Goal: Task Accomplishment & Management: Manage account settings

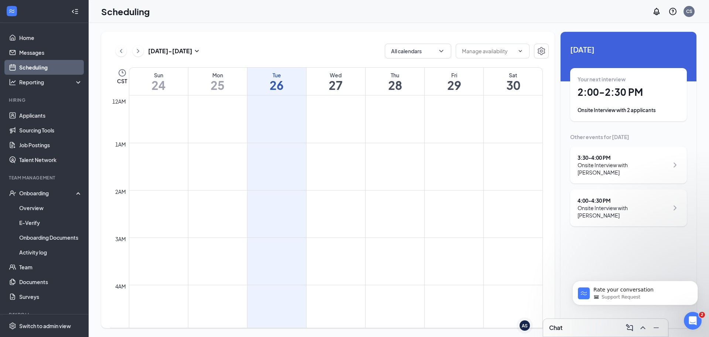
scroll to position [622, 0]
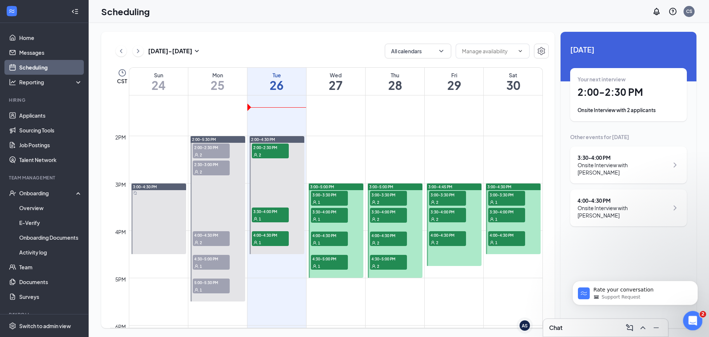
click at [695, 319] on icon "Open Intercom Messenger" at bounding box center [692, 319] width 12 height 12
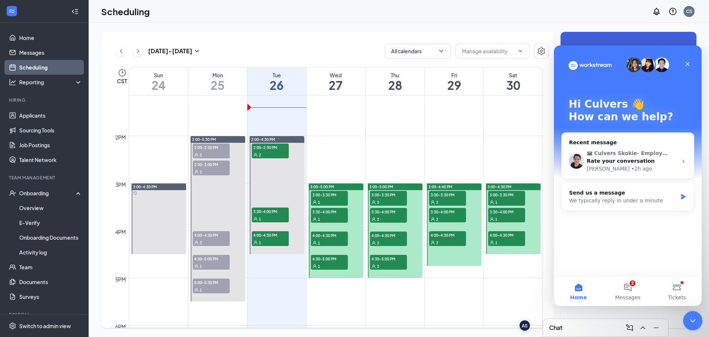
click at [690, 316] on icon "Close Intercom Messenger" at bounding box center [691, 319] width 9 height 9
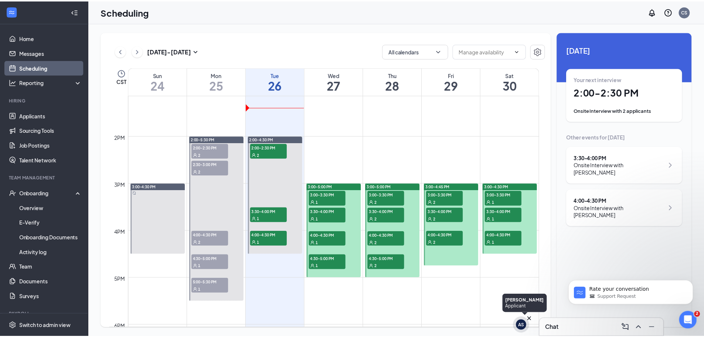
scroll to position [0, 0]
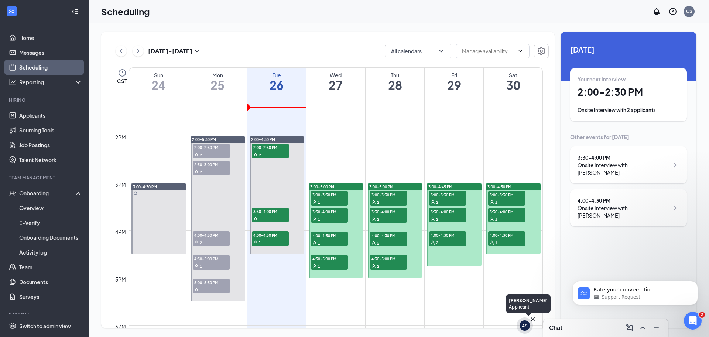
click at [523, 325] on div "AS" at bounding box center [525, 325] width 6 height 6
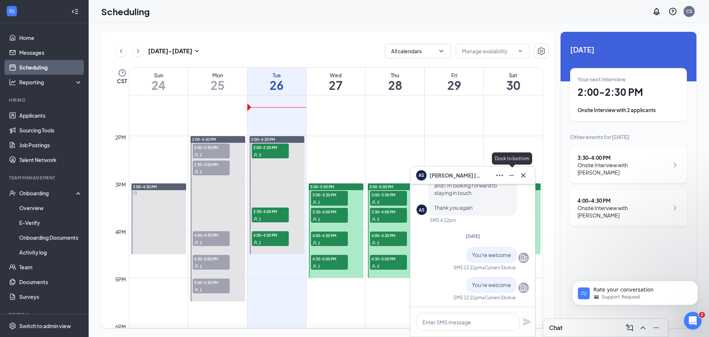
click at [512, 174] on icon "Minimize" at bounding box center [511, 175] width 9 height 9
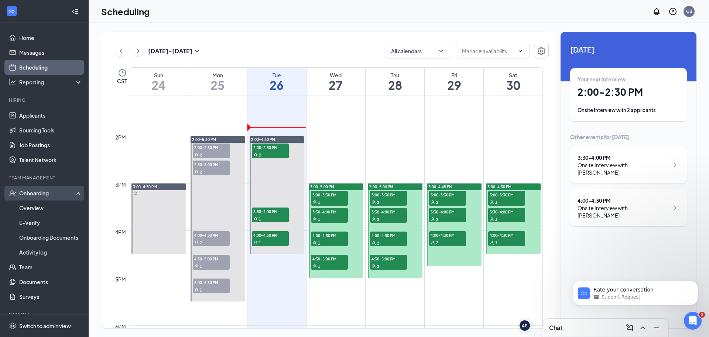
click at [42, 195] on div "Onboarding" at bounding box center [47, 192] width 57 height 7
drag, startPoint x: 40, startPoint y: 194, endPoint x: 34, endPoint y: 202, distance: 9.5
click at [40, 194] on div "Onboarding" at bounding box center [47, 192] width 57 height 7
click at [33, 206] on link "Overview" at bounding box center [50, 207] width 63 height 15
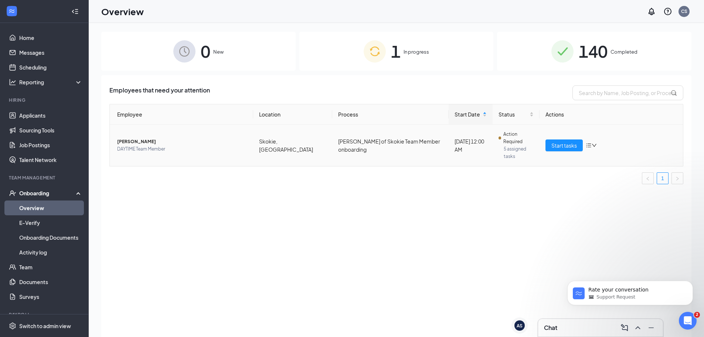
click at [129, 138] on span "[PERSON_NAME]" at bounding box center [182, 141] width 130 height 7
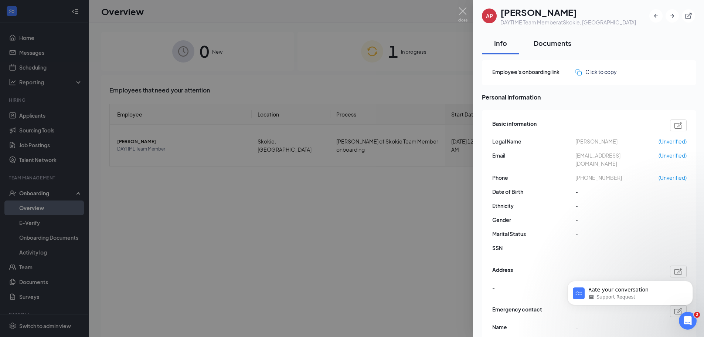
click at [544, 40] on div "Documents" at bounding box center [552, 42] width 38 height 9
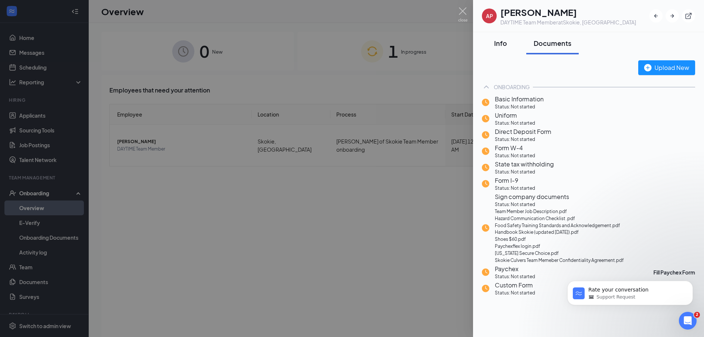
click at [498, 42] on div "Info" at bounding box center [500, 42] width 22 height 9
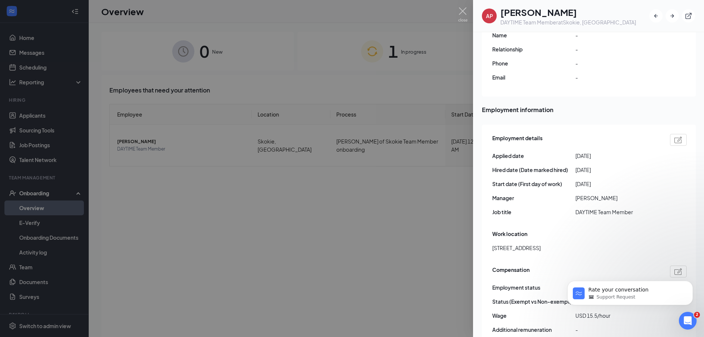
scroll to position [296, 0]
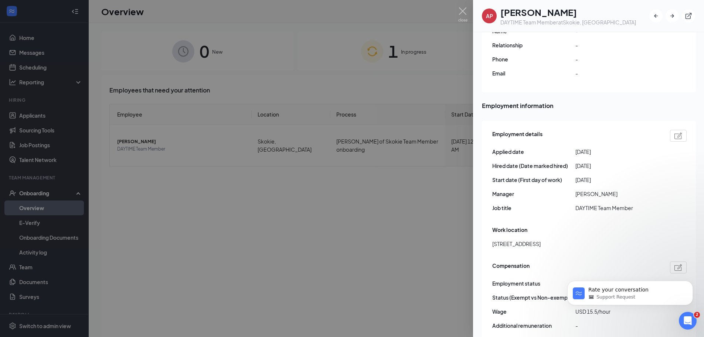
click at [326, 83] on div at bounding box center [352, 168] width 704 height 337
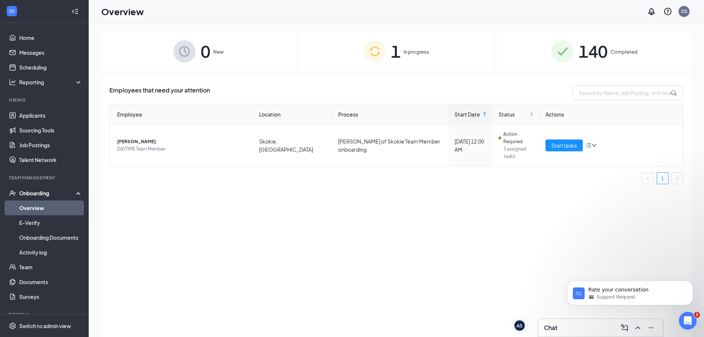
click at [607, 45] on span "140" at bounding box center [593, 50] width 29 height 25
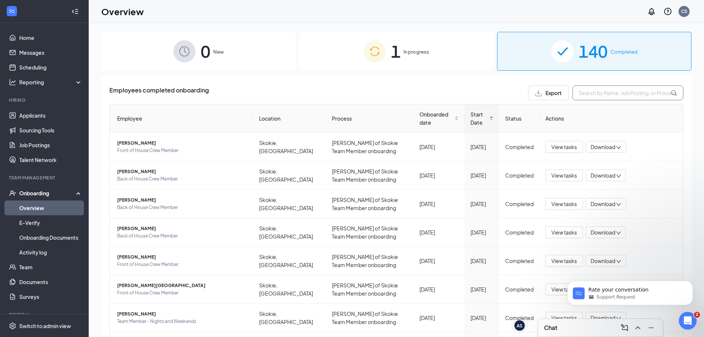
click at [586, 96] on input "text" at bounding box center [627, 92] width 111 height 15
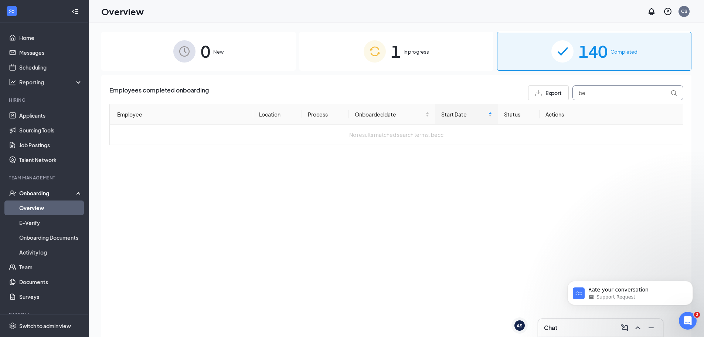
type input "b"
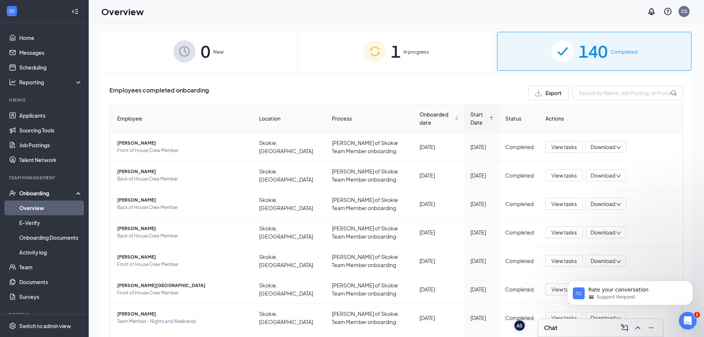
click at [202, 49] on span "0" at bounding box center [206, 50] width 10 height 25
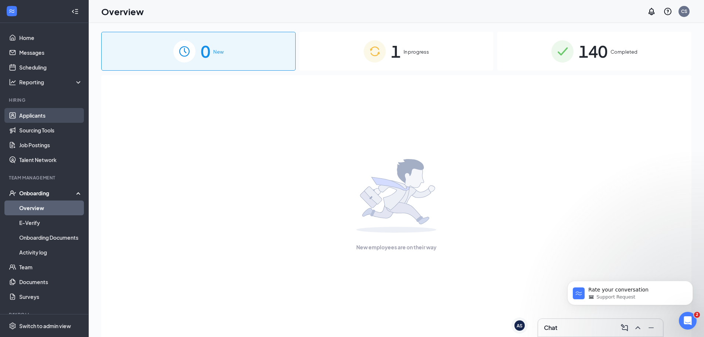
click at [31, 117] on link "Applicants" at bounding box center [50, 115] width 63 height 15
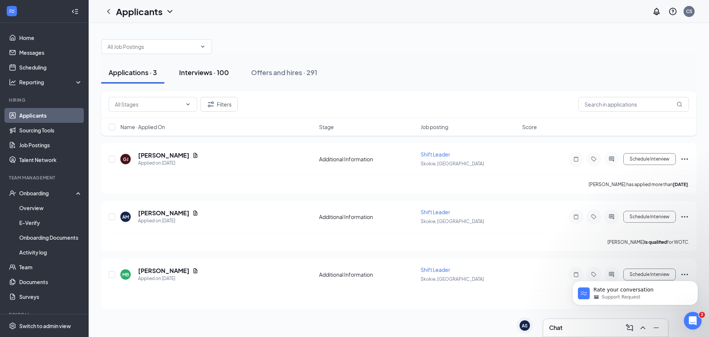
click at [219, 71] on div "Interviews · 100" at bounding box center [204, 72] width 50 height 9
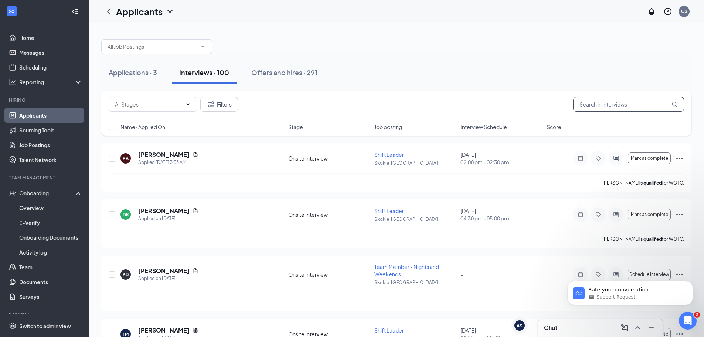
click at [607, 103] on input "text" at bounding box center [628, 104] width 111 height 15
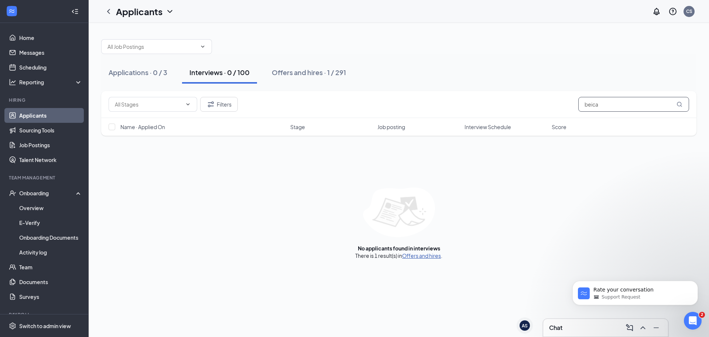
type input "beica"
click at [434, 255] on link "Offers and hires" at bounding box center [421, 255] width 39 height 7
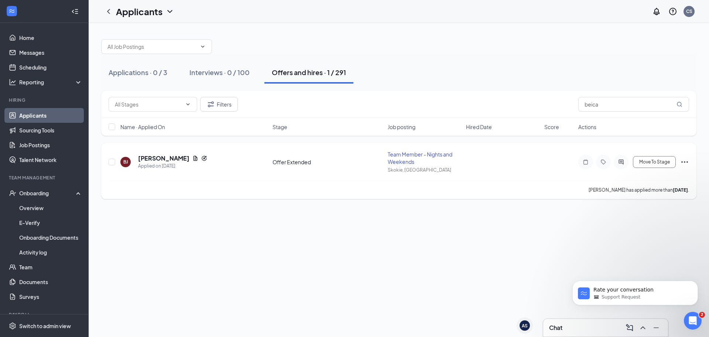
click at [689, 163] on icon "Ellipses" at bounding box center [684, 161] width 9 height 9
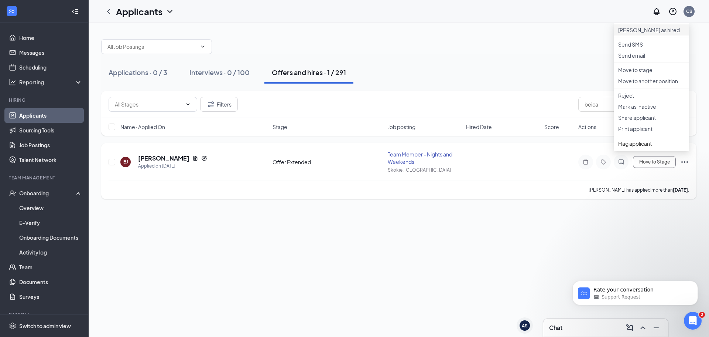
click at [643, 35] on li "[PERSON_NAME] as hired" at bounding box center [651, 29] width 75 height 11
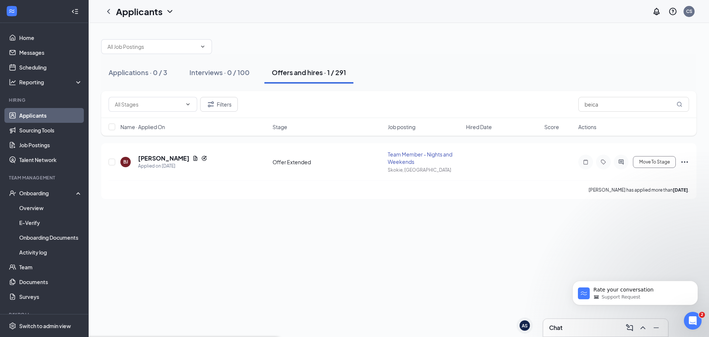
drag, startPoint x: 610, startPoint y: 105, endPoint x: 523, endPoint y: 98, distance: 87.1
click at [528, 100] on div "Filters beica" at bounding box center [399, 104] width 581 height 15
type input "kaylie"
click at [682, 162] on icon "Ellipses" at bounding box center [685, 161] width 7 height 1
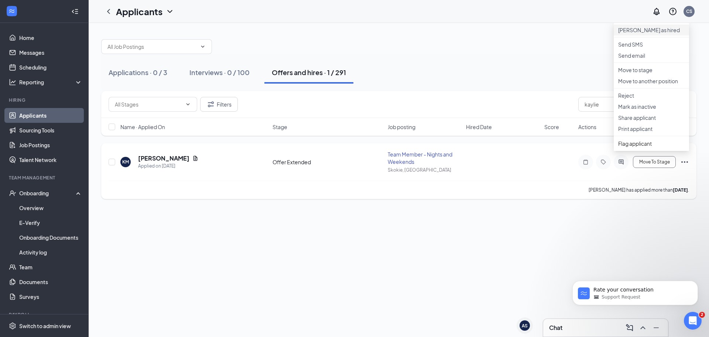
click at [652, 34] on p "[PERSON_NAME] as hired" at bounding box center [651, 29] width 66 height 7
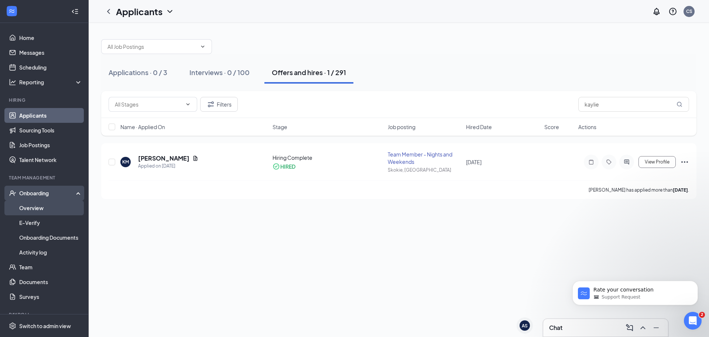
click at [40, 209] on link "Overview" at bounding box center [50, 207] width 63 height 15
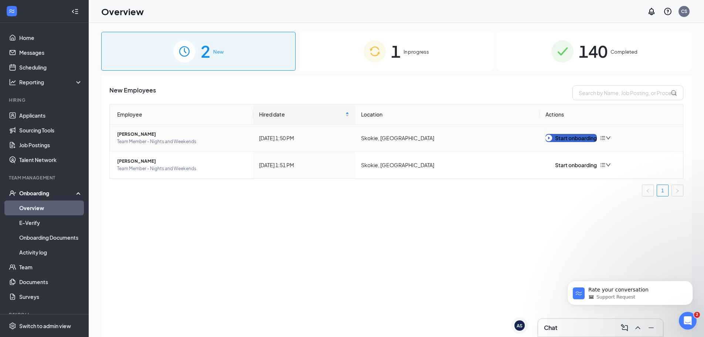
click at [588, 139] on div "Start onboarding" at bounding box center [570, 138] width 51 height 8
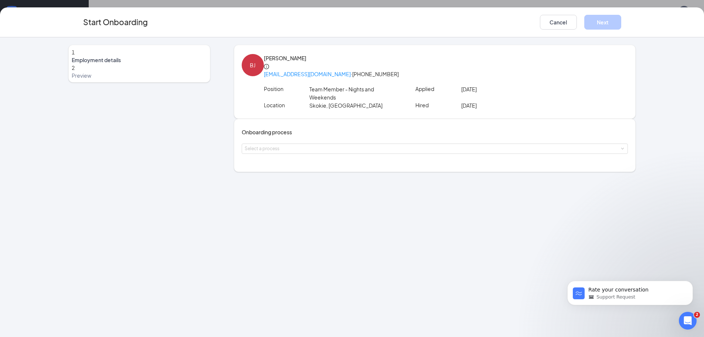
click at [374, 150] on div "Select a process" at bounding box center [435, 148] width 386 height 10
click at [367, 153] on div "Select a process" at bounding box center [435, 148] width 386 height 10
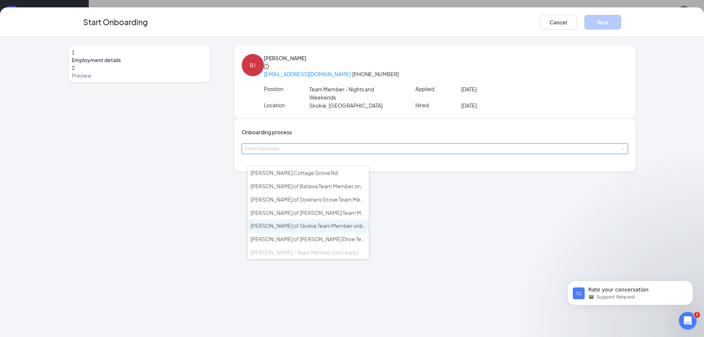
click at [306, 223] on span "[PERSON_NAME] of Skokie Team Member onboarding" at bounding box center [315, 225] width 131 height 7
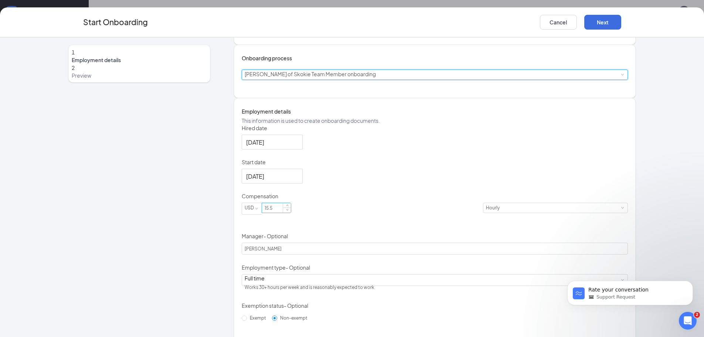
scroll to position [104, 0]
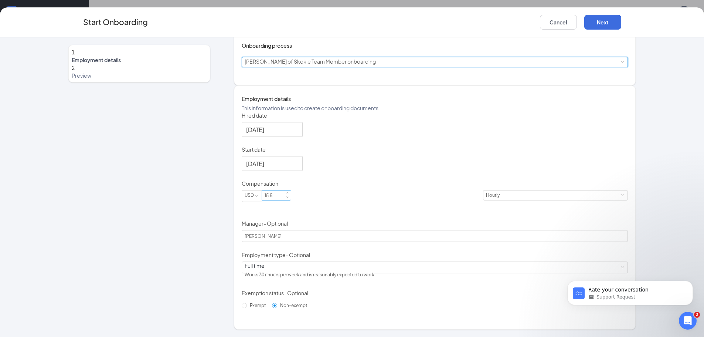
click at [291, 200] on input "15.5" at bounding box center [276, 195] width 29 height 10
type input "1"
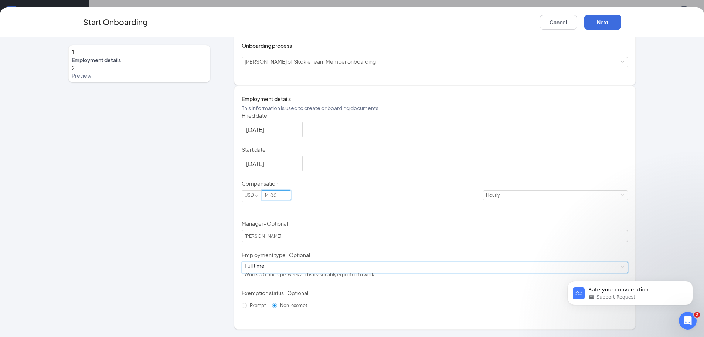
type input "14"
click at [332, 268] on div "Full time Works 30+ hours per week and is reasonably expected to work" at bounding box center [435, 267] width 380 height 11
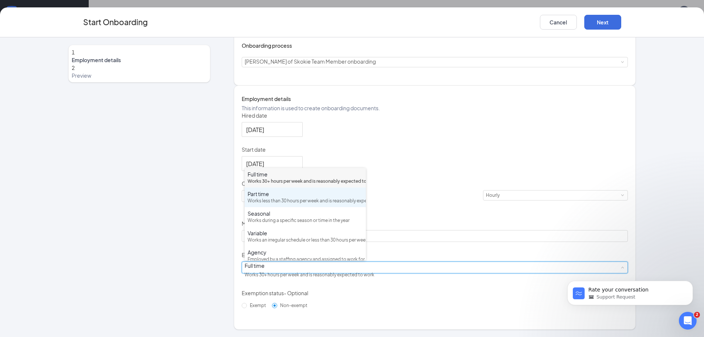
click at [314, 204] on div "Part time Works less than 30 hours per week and is reasonably expected to work" at bounding box center [305, 197] width 115 height 14
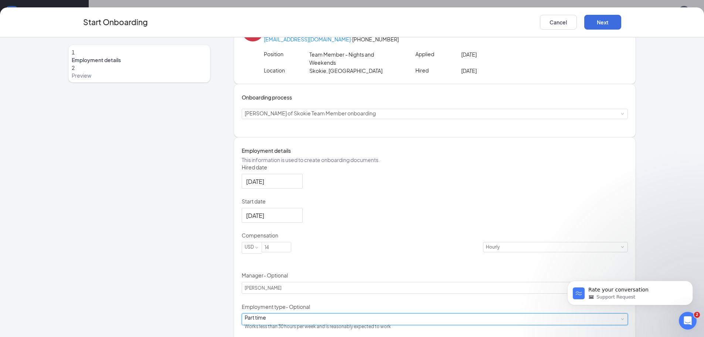
scroll to position [0, 0]
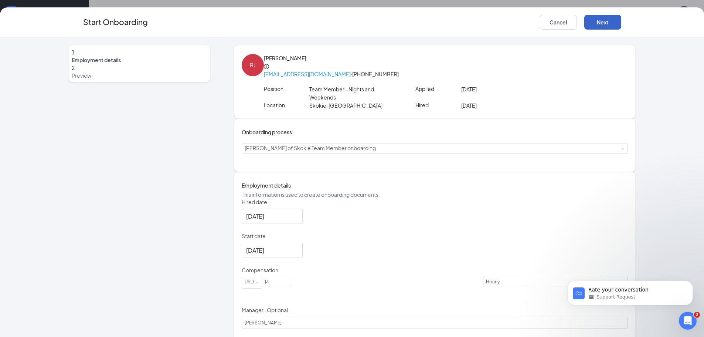
click at [601, 23] on button "Next" at bounding box center [602, 22] width 37 height 15
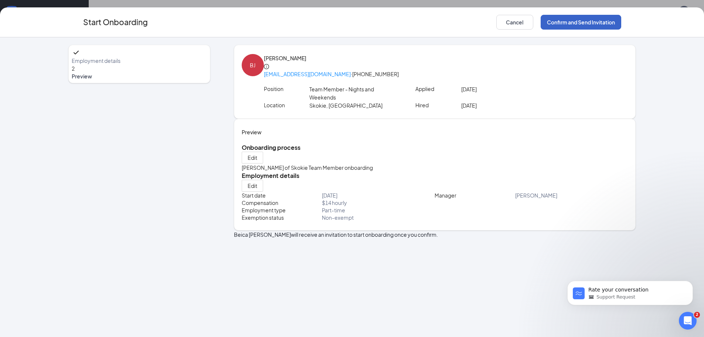
click at [574, 20] on button "Confirm and Send Invitation" at bounding box center [580, 22] width 81 height 15
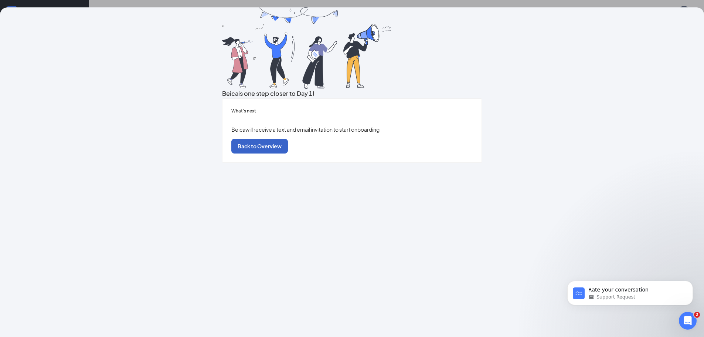
click at [288, 153] on button "Back to Overview" at bounding box center [259, 146] width 57 height 15
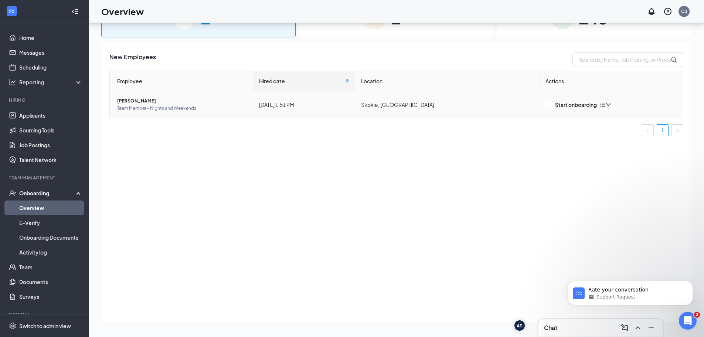
click at [133, 98] on span "[PERSON_NAME]" at bounding box center [182, 100] width 130 height 7
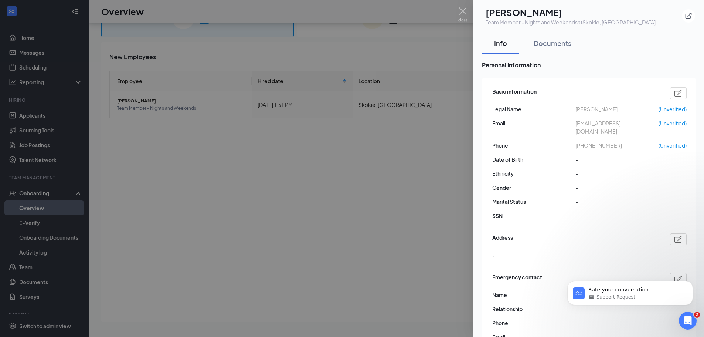
click at [278, 189] on div at bounding box center [352, 168] width 704 height 337
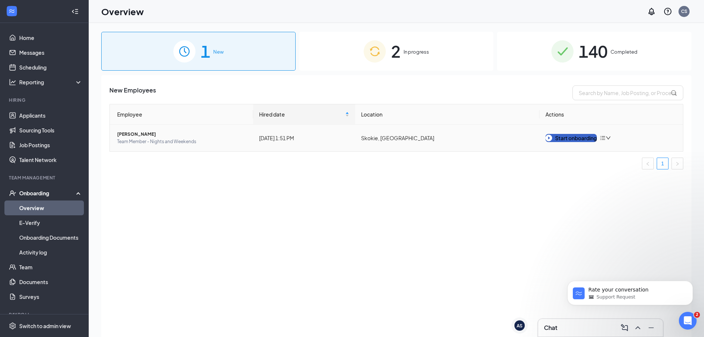
click at [567, 138] on div "Start onboarding" at bounding box center [570, 138] width 51 height 8
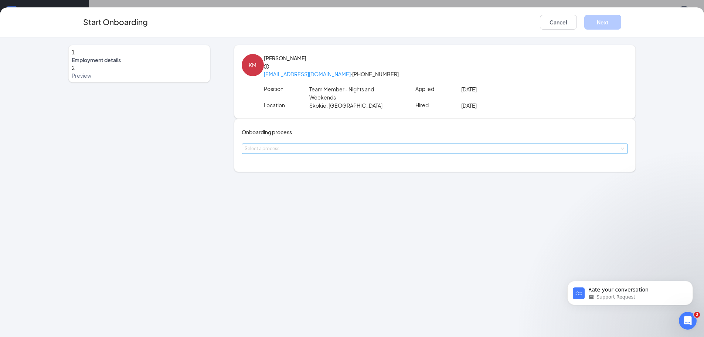
click at [332, 152] on div "Select a process" at bounding box center [433, 148] width 377 height 7
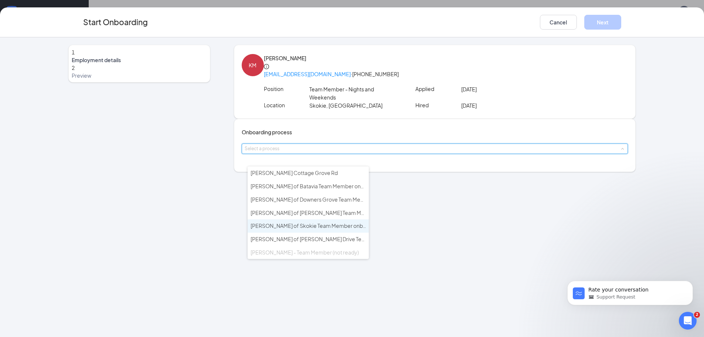
click at [321, 224] on span "[PERSON_NAME] of Skokie Team Member onboarding" at bounding box center [315, 225] width 131 height 7
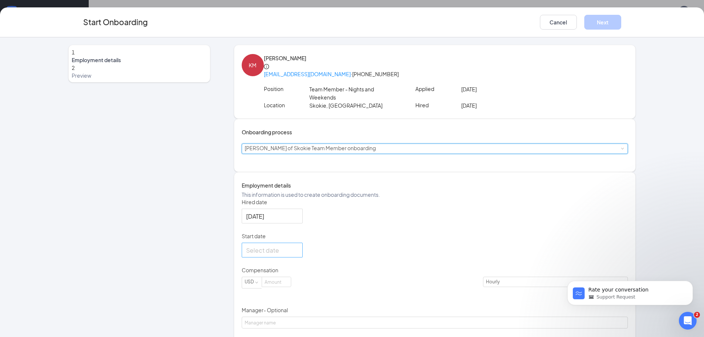
click at [298, 255] on div at bounding box center [272, 249] width 52 height 9
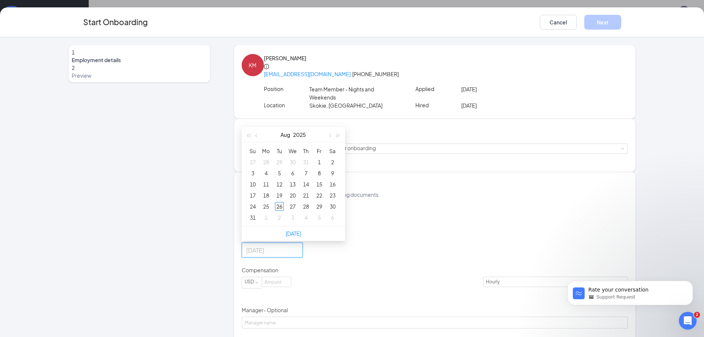
type input "[DATE]"
click at [282, 211] on div "26" at bounding box center [279, 206] width 9 height 9
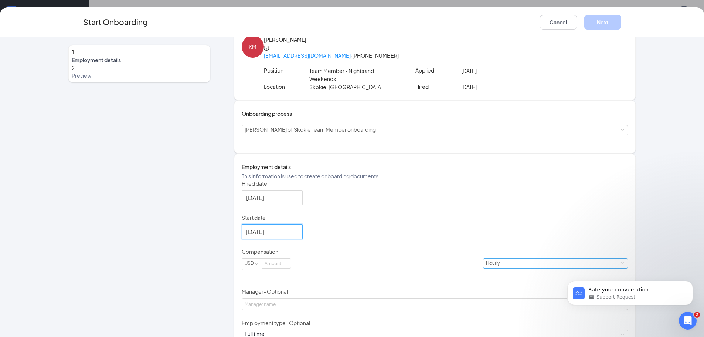
scroll to position [37, 0]
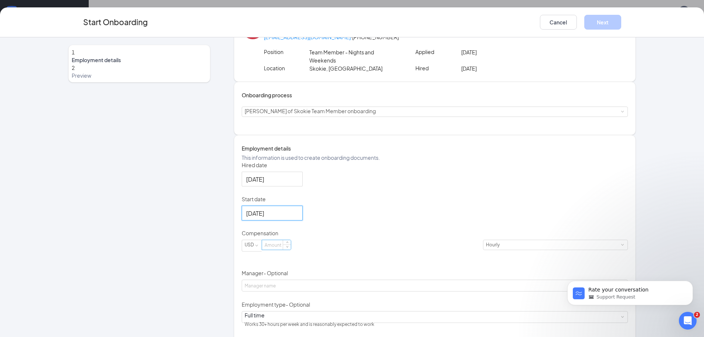
click at [291, 249] on input at bounding box center [276, 245] width 29 height 10
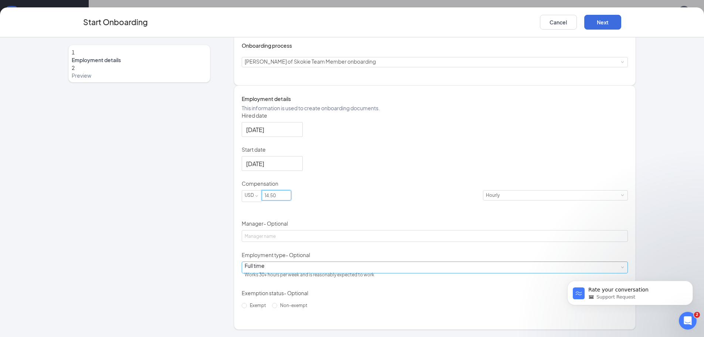
scroll to position [104, 0]
type input "14.5"
click at [278, 271] on div "Full time Works 30+ hours per week and is reasonably expected to work" at bounding box center [435, 267] width 380 height 11
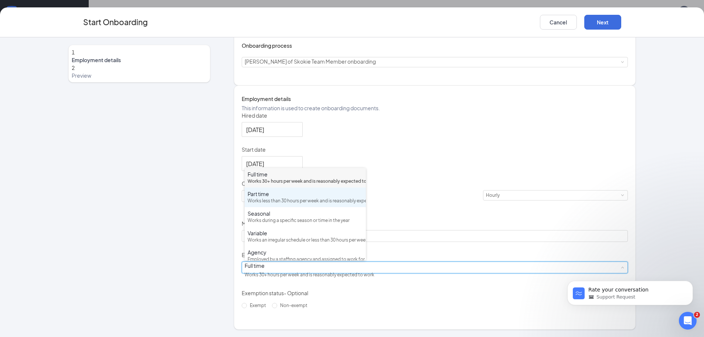
click at [279, 197] on div "Part time" at bounding box center [305, 193] width 115 height 7
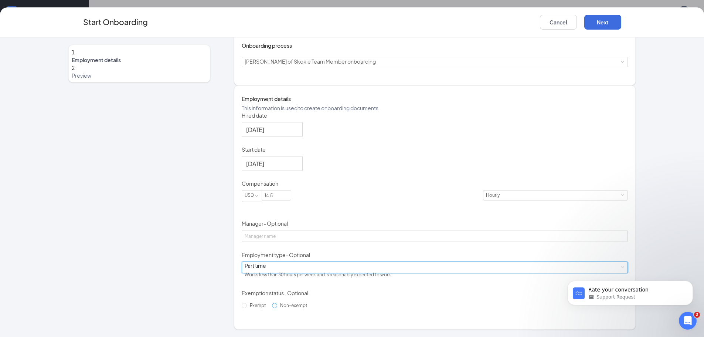
click at [277, 308] on span "Non-exempt" at bounding box center [293, 305] width 33 height 6
click at [272, 308] on input "Non-exempt" at bounding box center [274, 305] width 5 height 5
radio input "true"
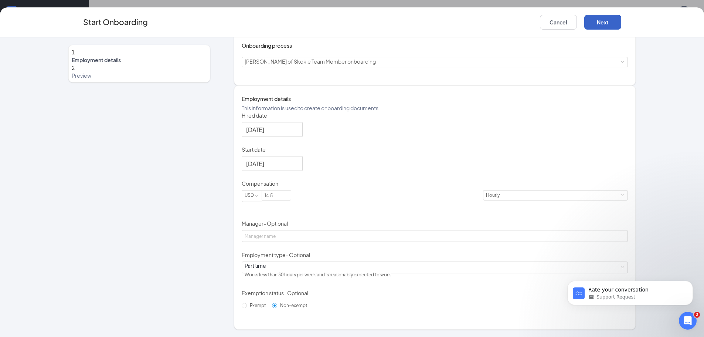
click at [614, 20] on button "Next" at bounding box center [602, 22] width 37 height 15
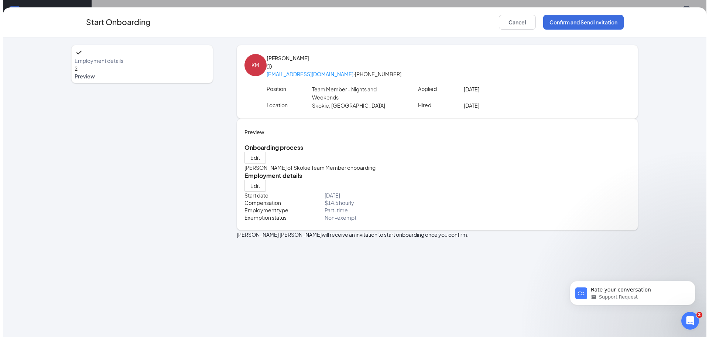
scroll to position [0, 0]
click at [593, 18] on button "Confirm and Send Invitation" at bounding box center [580, 22] width 81 height 15
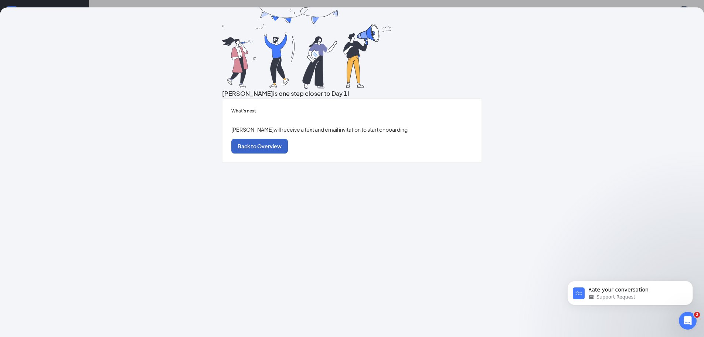
click at [288, 153] on button "Back to Overview" at bounding box center [259, 146] width 57 height 15
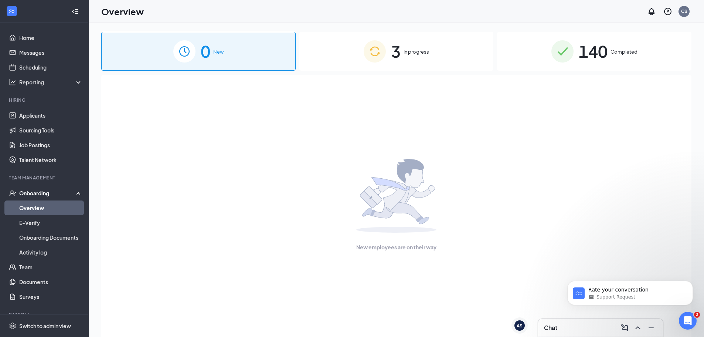
click at [438, 51] on div "3 In progress" at bounding box center [396, 51] width 194 height 39
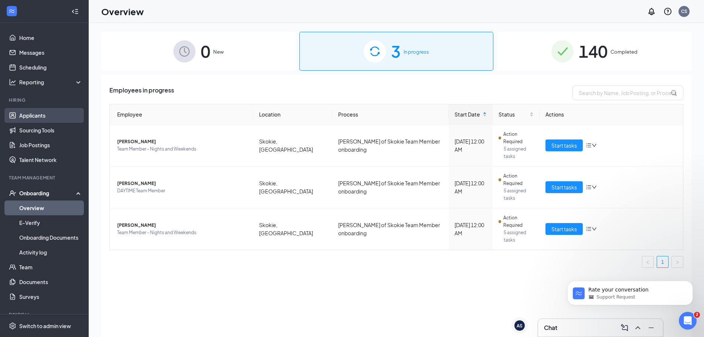
click at [37, 115] on link "Applicants" at bounding box center [50, 115] width 63 height 15
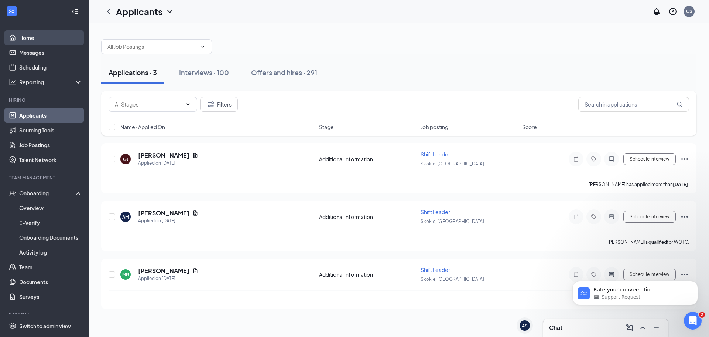
click at [19, 38] on link "Home" at bounding box center [50, 37] width 63 height 15
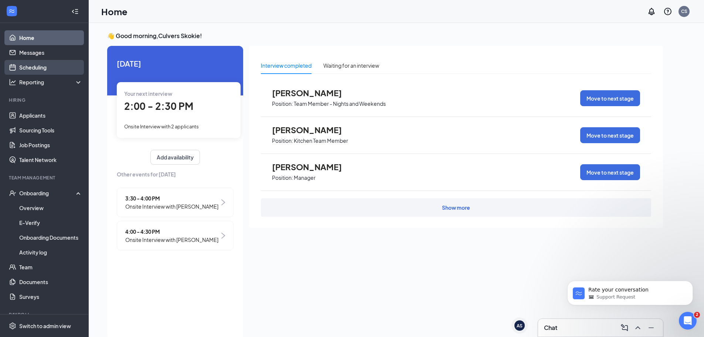
click at [50, 67] on link "Scheduling" at bounding box center [50, 67] width 63 height 15
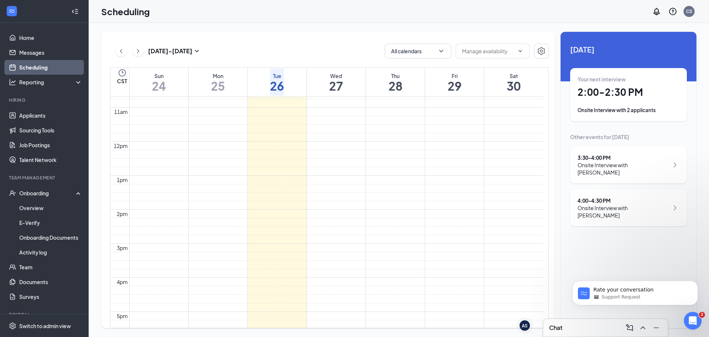
scroll to position [548, 0]
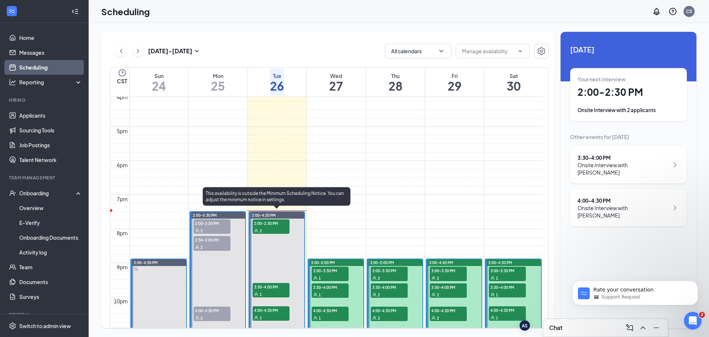
click at [269, 221] on span "2:00-2:30 PM" at bounding box center [271, 222] width 37 height 7
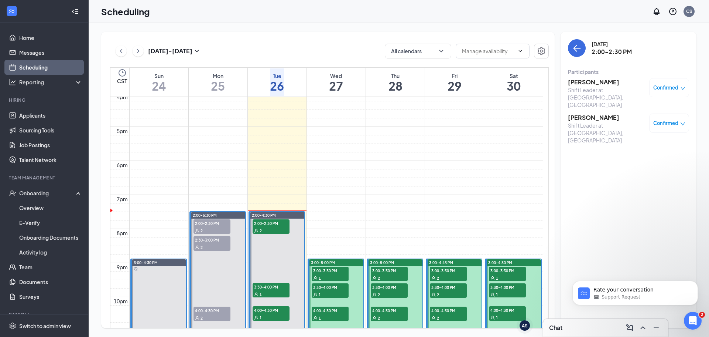
click at [596, 113] on h3 "[PERSON_NAME]" at bounding box center [607, 117] width 78 height 8
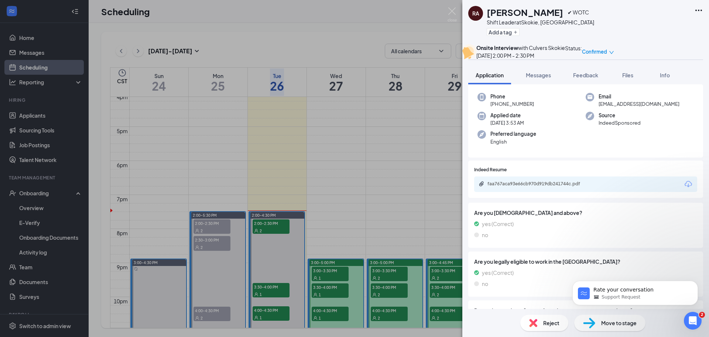
scroll to position [32, 0]
click at [542, 187] on div "faa767aca93e66cb970d919db241744c.pdf" at bounding box center [539, 184] width 103 height 6
click at [224, 151] on div "RA [PERSON_NAME] ✔ WOTC Shift Leader at [GEOGRAPHIC_DATA], [GEOGRAPHIC_DATA] Ad…" at bounding box center [354, 168] width 709 height 337
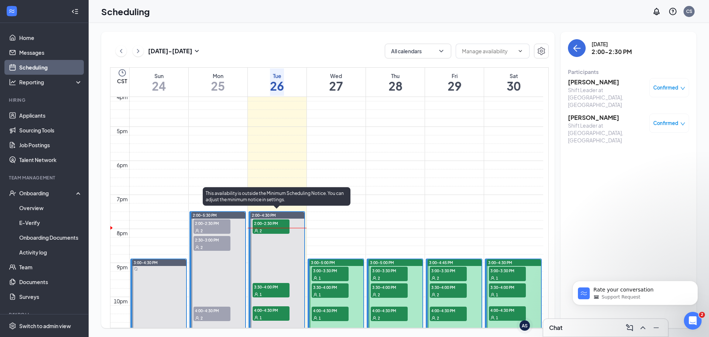
click at [266, 222] on span "2:00-2:30 PM" at bounding box center [271, 222] width 37 height 7
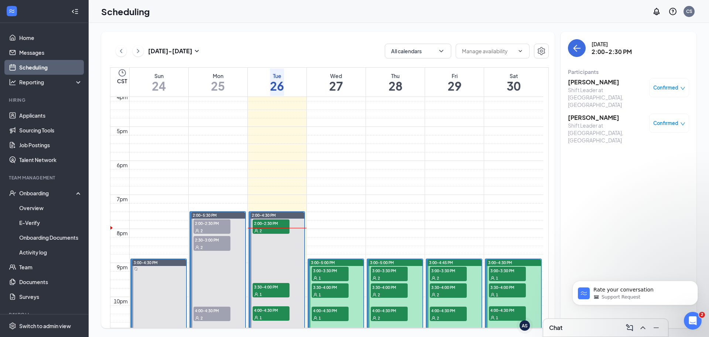
click at [683, 86] on icon "down" at bounding box center [682, 88] width 5 height 5
click at [647, 144] on span "Mark as no-show" at bounding box center [639, 148] width 51 height 8
checkbox input "true"
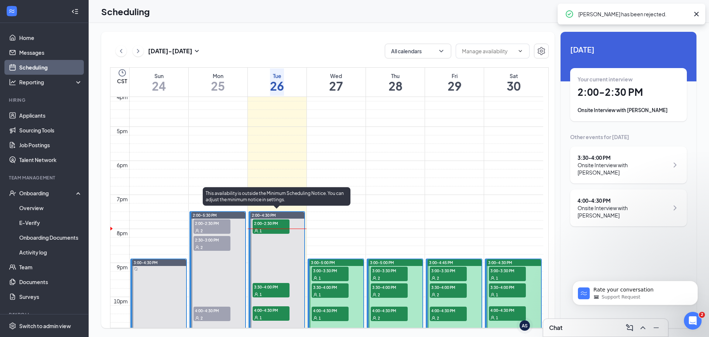
click at [266, 290] on div "1" at bounding box center [271, 293] width 37 height 7
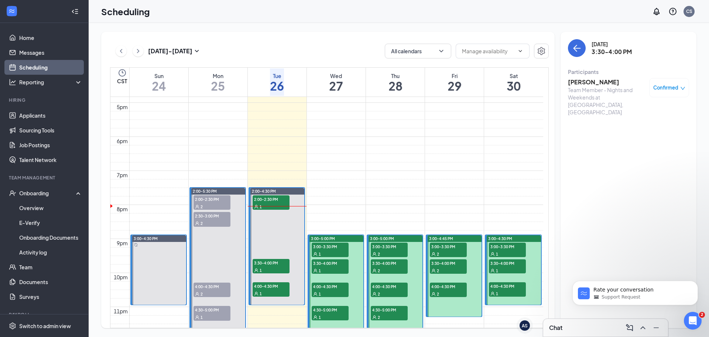
scroll to position [585, 0]
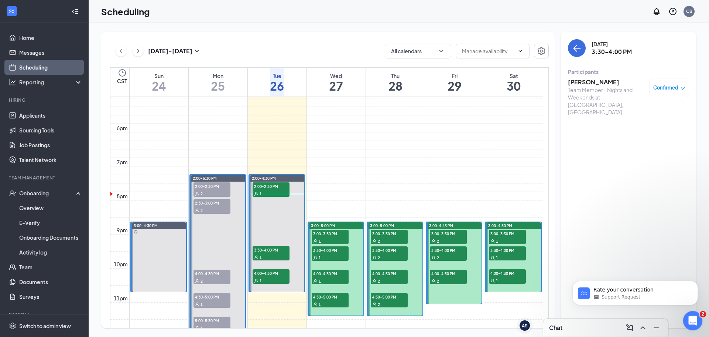
click at [698, 321] on div "Open Intercom Messenger" at bounding box center [692, 319] width 24 height 24
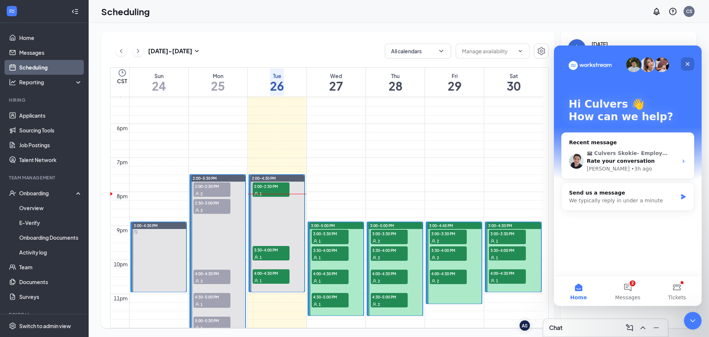
click at [685, 62] on icon "Close" at bounding box center [688, 64] width 6 height 6
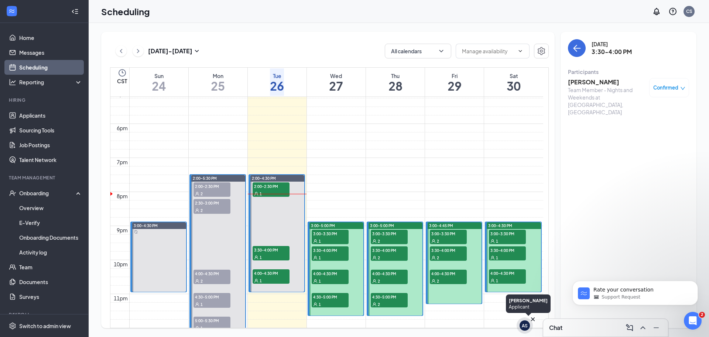
scroll to position [0, 0]
click at [526, 325] on div "AS" at bounding box center [525, 325] width 6 height 6
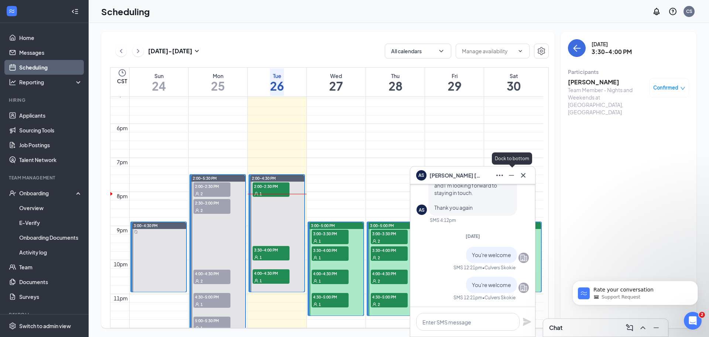
click at [510, 176] on icon "Minimize" at bounding box center [511, 175] width 9 height 9
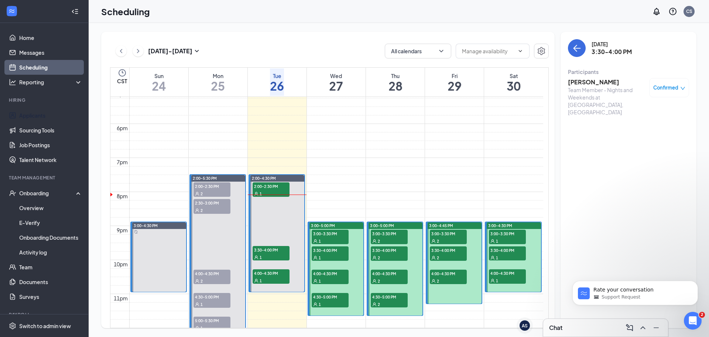
drag, startPoint x: 46, startPoint y: 118, endPoint x: 218, endPoint y: 125, distance: 171.5
click at [46, 118] on link "Applicants" at bounding box center [50, 115] width 63 height 15
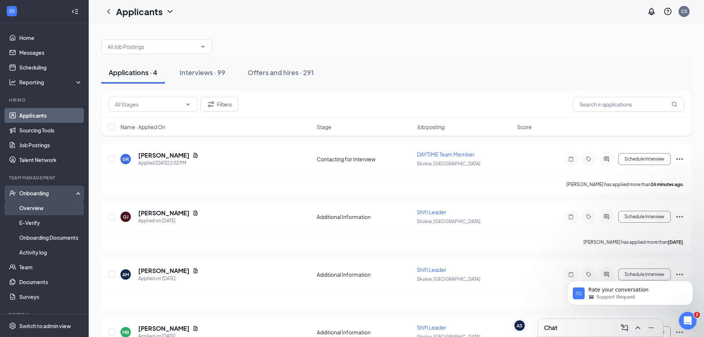
click at [41, 209] on link "Overview" at bounding box center [50, 207] width 63 height 15
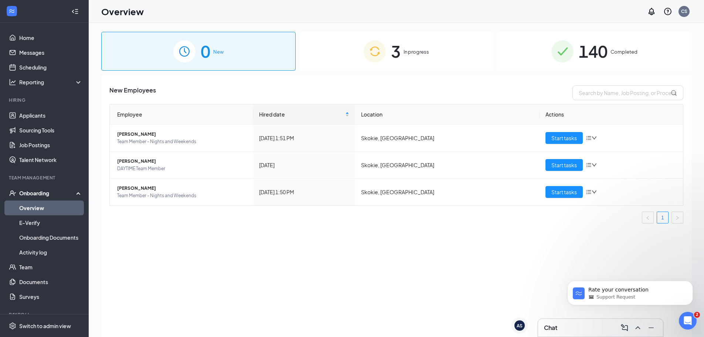
click at [383, 55] on img at bounding box center [375, 51] width 22 height 22
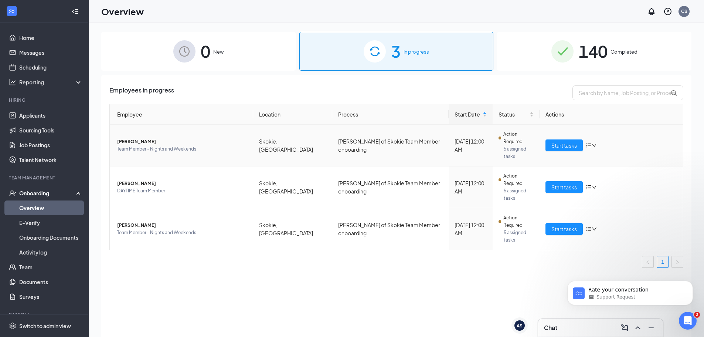
click at [139, 138] on span "[PERSON_NAME]" at bounding box center [182, 141] width 130 height 7
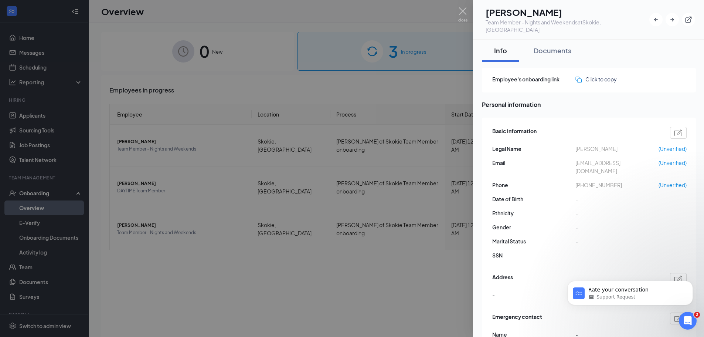
click at [139, 196] on div at bounding box center [352, 168] width 704 height 337
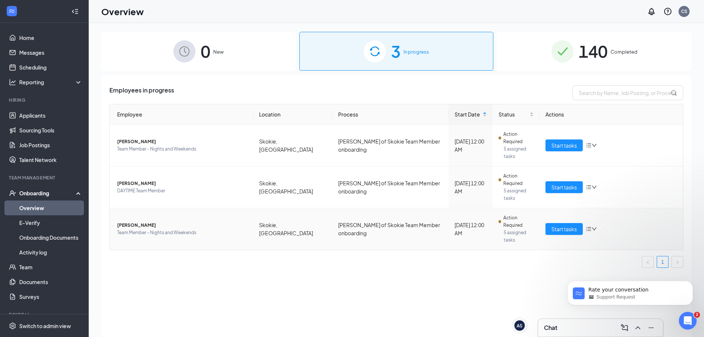
click at [125, 221] on span "[PERSON_NAME]" at bounding box center [182, 224] width 130 height 7
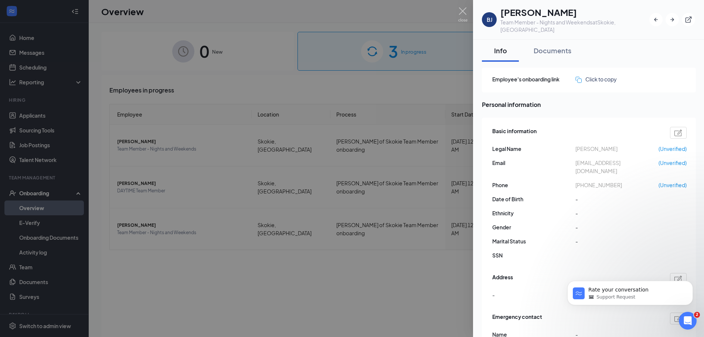
click at [467, 16] on div at bounding box center [352, 168] width 704 height 337
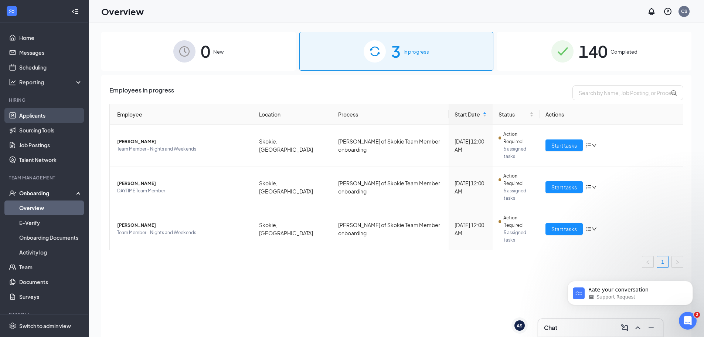
click at [44, 114] on link "Applicants" at bounding box center [50, 115] width 63 height 15
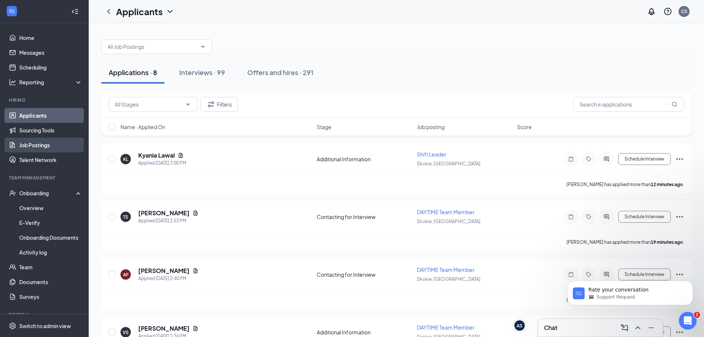
click at [49, 144] on link "Job Postings" at bounding box center [50, 144] width 63 height 15
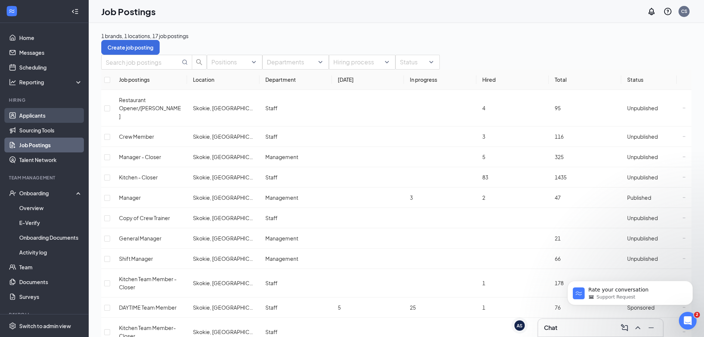
click at [43, 117] on link "Applicants" at bounding box center [50, 115] width 63 height 15
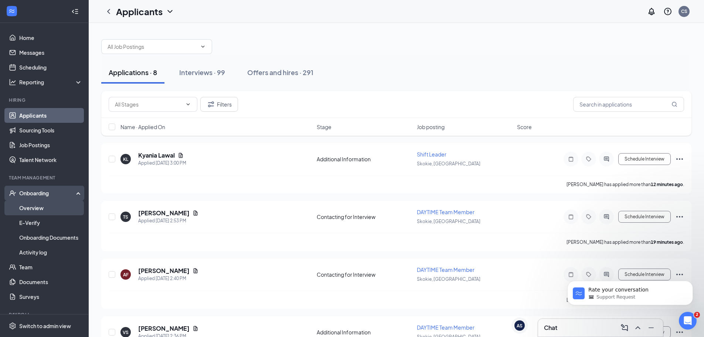
click at [37, 208] on link "Overview" at bounding box center [50, 207] width 63 height 15
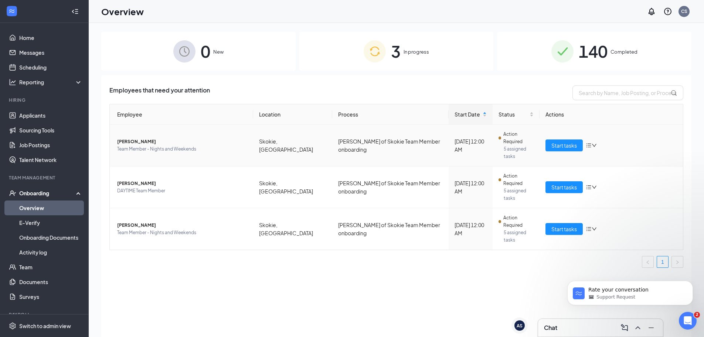
click at [137, 129] on td "[PERSON_NAME] Team Member - Nights and Weekends" at bounding box center [181, 145] width 143 height 42
click at [132, 138] on span "[PERSON_NAME]" at bounding box center [182, 141] width 130 height 7
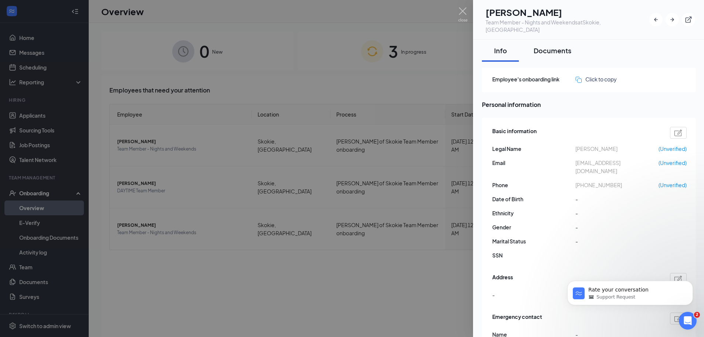
click at [552, 48] on button "Documents" at bounding box center [552, 51] width 52 height 22
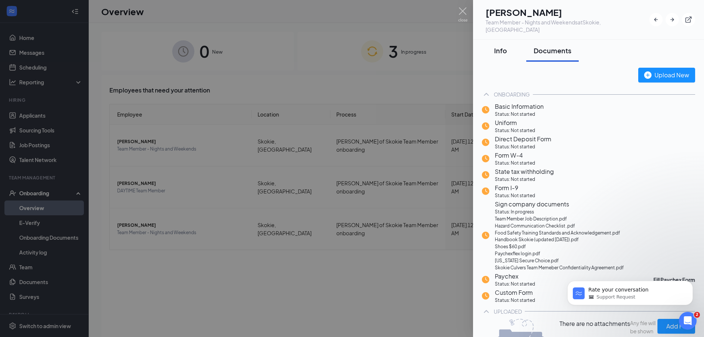
click at [512, 47] on button "Info" at bounding box center [500, 51] width 37 height 22
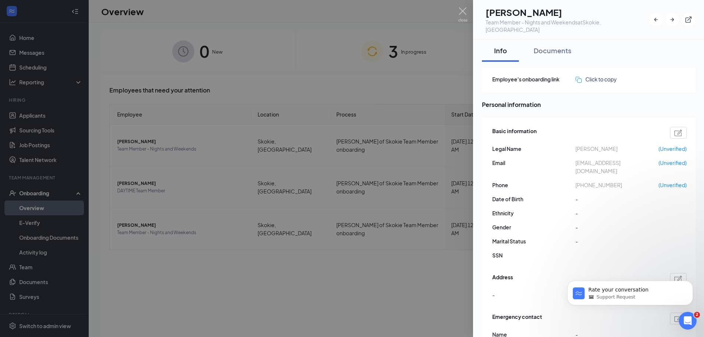
click at [106, 39] on div at bounding box center [352, 168] width 704 height 337
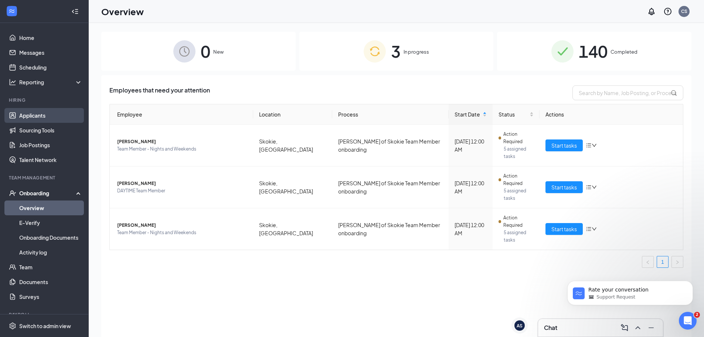
click at [34, 121] on link "Applicants" at bounding box center [50, 115] width 63 height 15
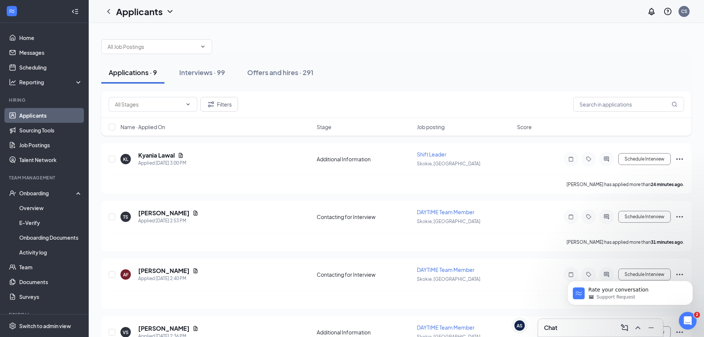
click at [35, 113] on link "Applicants" at bounding box center [50, 115] width 63 height 15
click at [27, 63] on link "Scheduling" at bounding box center [50, 67] width 63 height 15
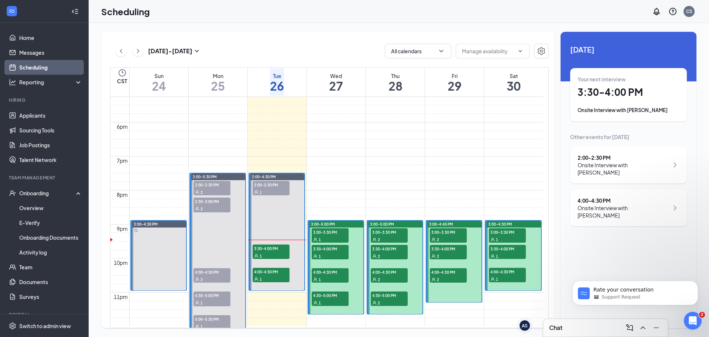
scroll to position [622, 0]
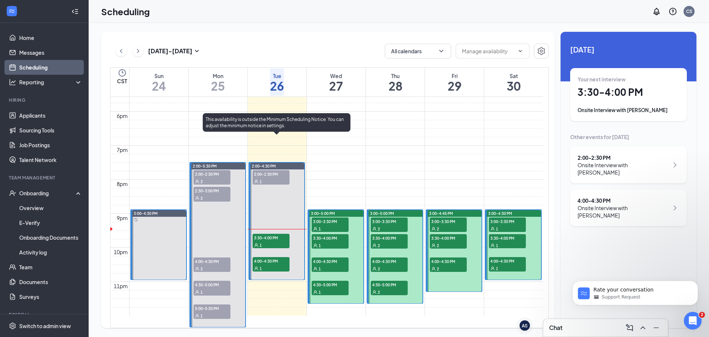
click at [268, 233] on span "3:30-4:00 PM" at bounding box center [271, 236] width 37 height 7
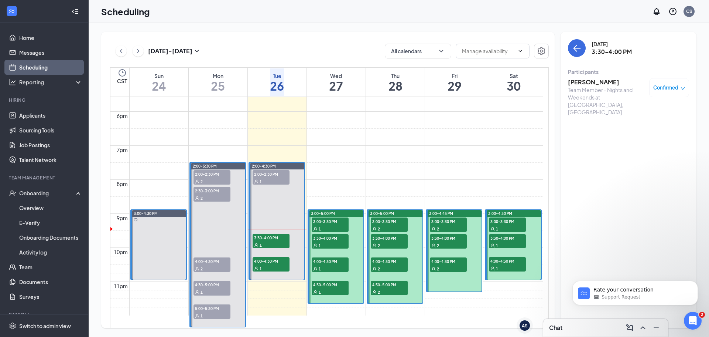
click at [598, 82] on h3 "[PERSON_NAME]" at bounding box center [607, 82] width 78 height 8
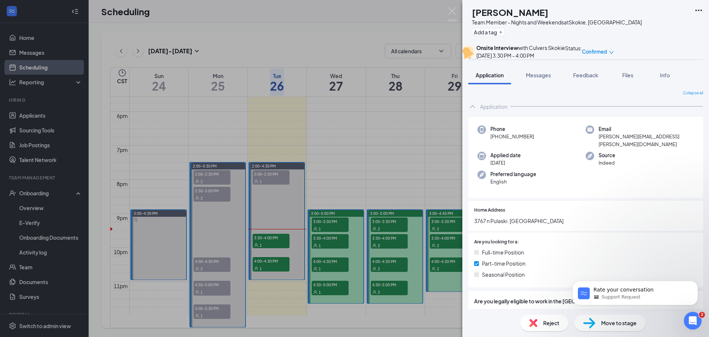
click at [700, 9] on icon "Ellipses" at bounding box center [699, 10] width 9 height 9
click at [649, 28] on link "View full application" at bounding box center [643, 24] width 48 height 8
click at [451, 9] on img at bounding box center [452, 14] width 9 height 14
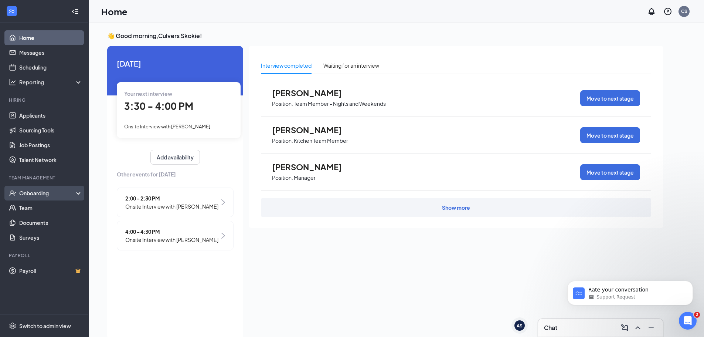
click at [42, 194] on div "Onboarding" at bounding box center [47, 192] width 57 height 7
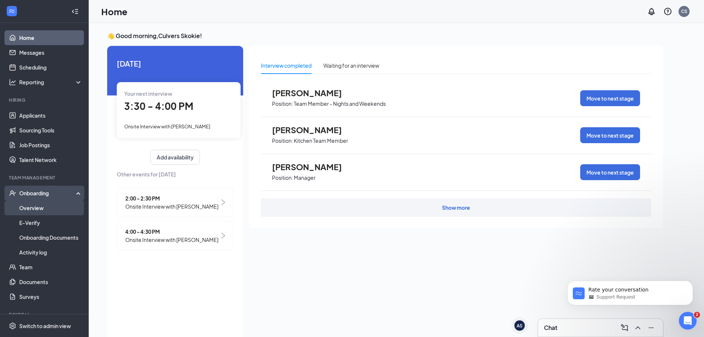
click at [32, 205] on link "Overview" at bounding box center [50, 207] width 63 height 15
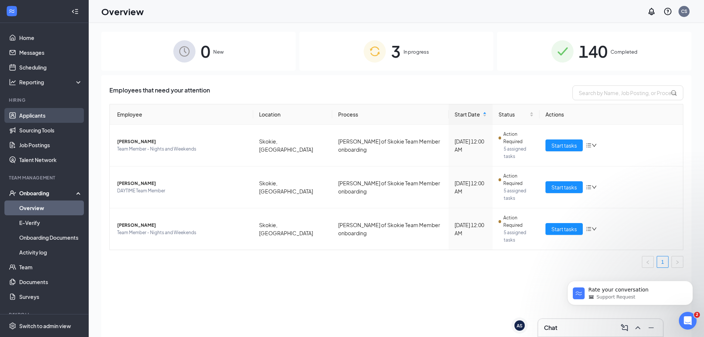
click at [35, 113] on link "Applicants" at bounding box center [50, 115] width 63 height 15
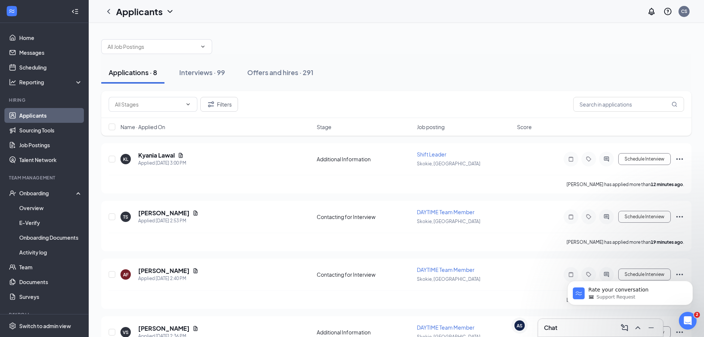
click at [44, 119] on link "Applicants" at bounding box center [50, 115] width 63 height 15
click at [211, 73] on div "Interviews · 99" at bounding box center [202, 72] width 46 height 9
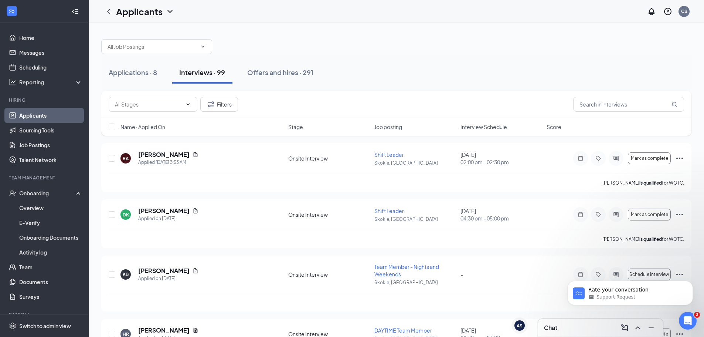
click at [40, 117] on link "Applicants" at bounding box center [50, 115] width 63 height 15
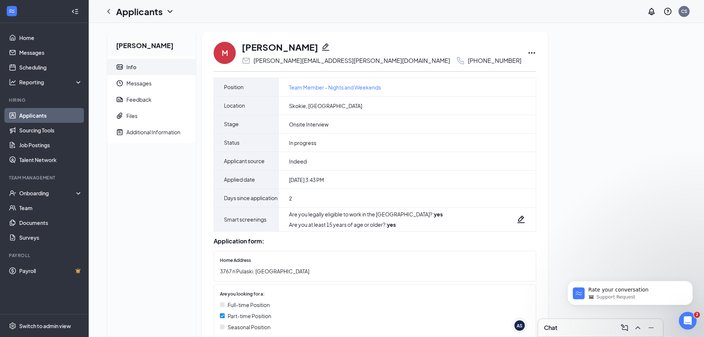
click at [527, 50] on icon "Ellipses" at bounding box center [531, 52] width 9 height 9
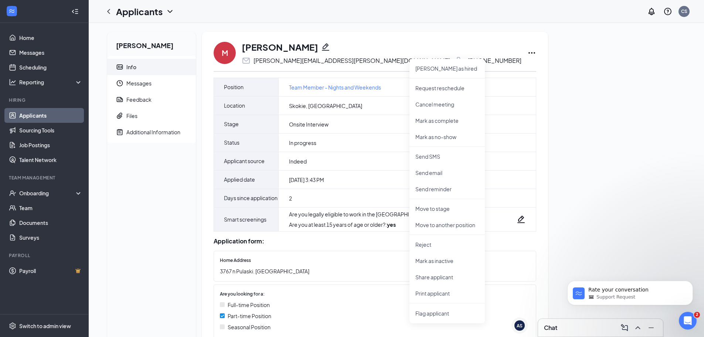
click at [538, 121] on div "Michael Carter Info Messages Feedback Files Additional Information M Michael Ca…" at bounding box center [396, 195] width 590 height 326
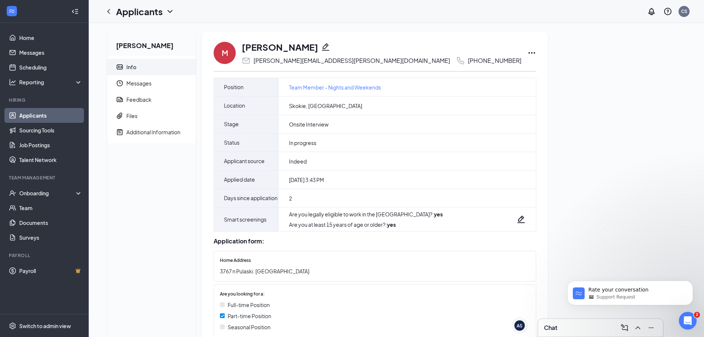
click at [424, 54] on div "M Michael Carter michael.d.carter@gmail.com +1 (678) 576-1164 Mark as hired Req…" at bounding box center [375, 192] width 346 height 320
click at [528, 53] on icon "Ellipses" at bounding box center [531, 52] width 7 height 1
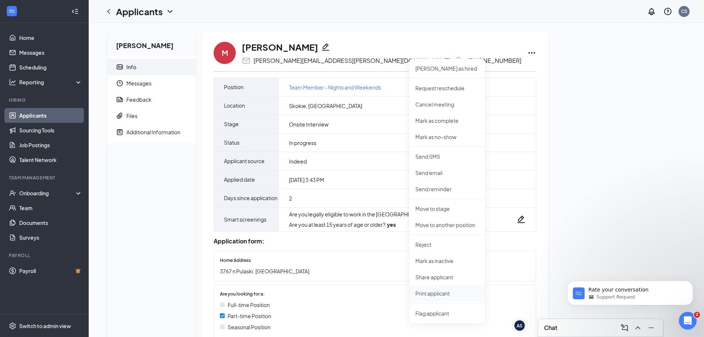
click at [442, 296] on p "Print applicant" at bounding box center [447, 292] width 64 height 7
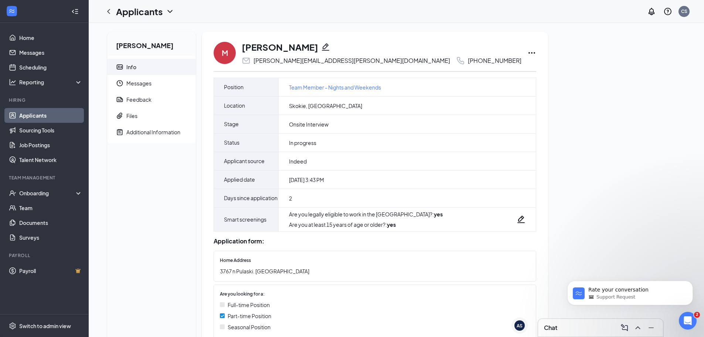
click at [43, 117] on link "Applicants" at bounding box center [50, 115] width 63 height 15
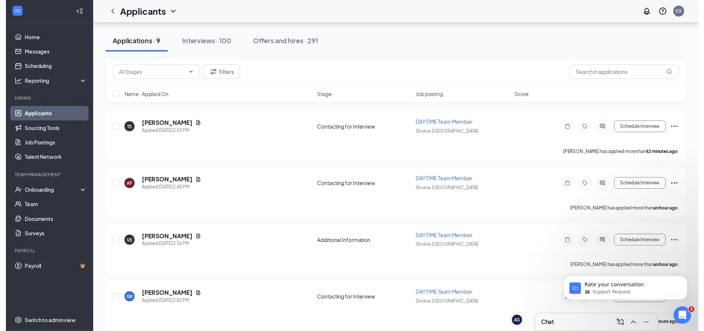
scroll to position [327, 0]
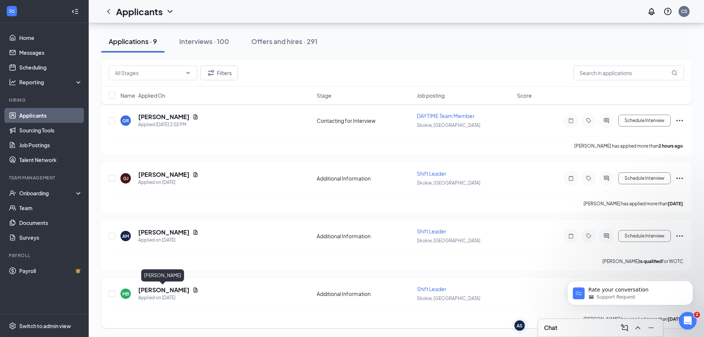
click at [171, 291] on h5 "[PERSON_NAME]" at bounding box center [163, 290] width 51 height 8
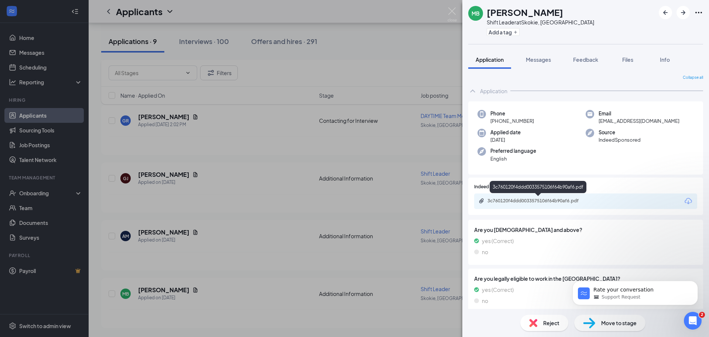
click at [515, 201] on div "3c760120f4ddd0033575106f64b90af6.pdf" at bounding box center [539, 201] width 103 height 6
click at [306, 64] on div "MB Maggie Burton Shift Leader at Skokie, IL Add a tag Application Messages Feed…" at bounding box center [354, 168] width 709 height 337
